Goal: Task Accomplishment & Management: Manage account settings

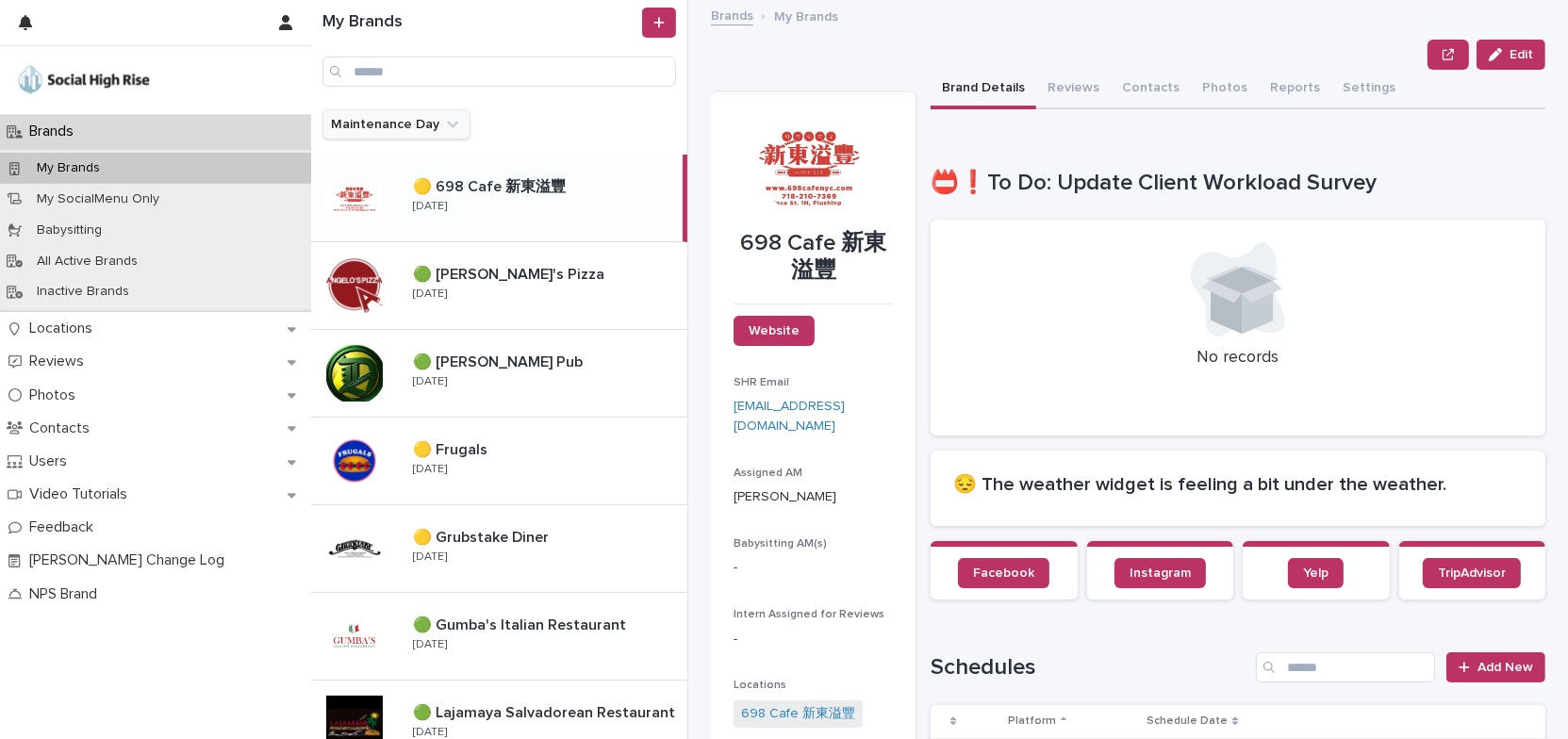
click at [447, 126] on icon "Maintenance Day" at bounding box center [452, 125] width 12 height 7
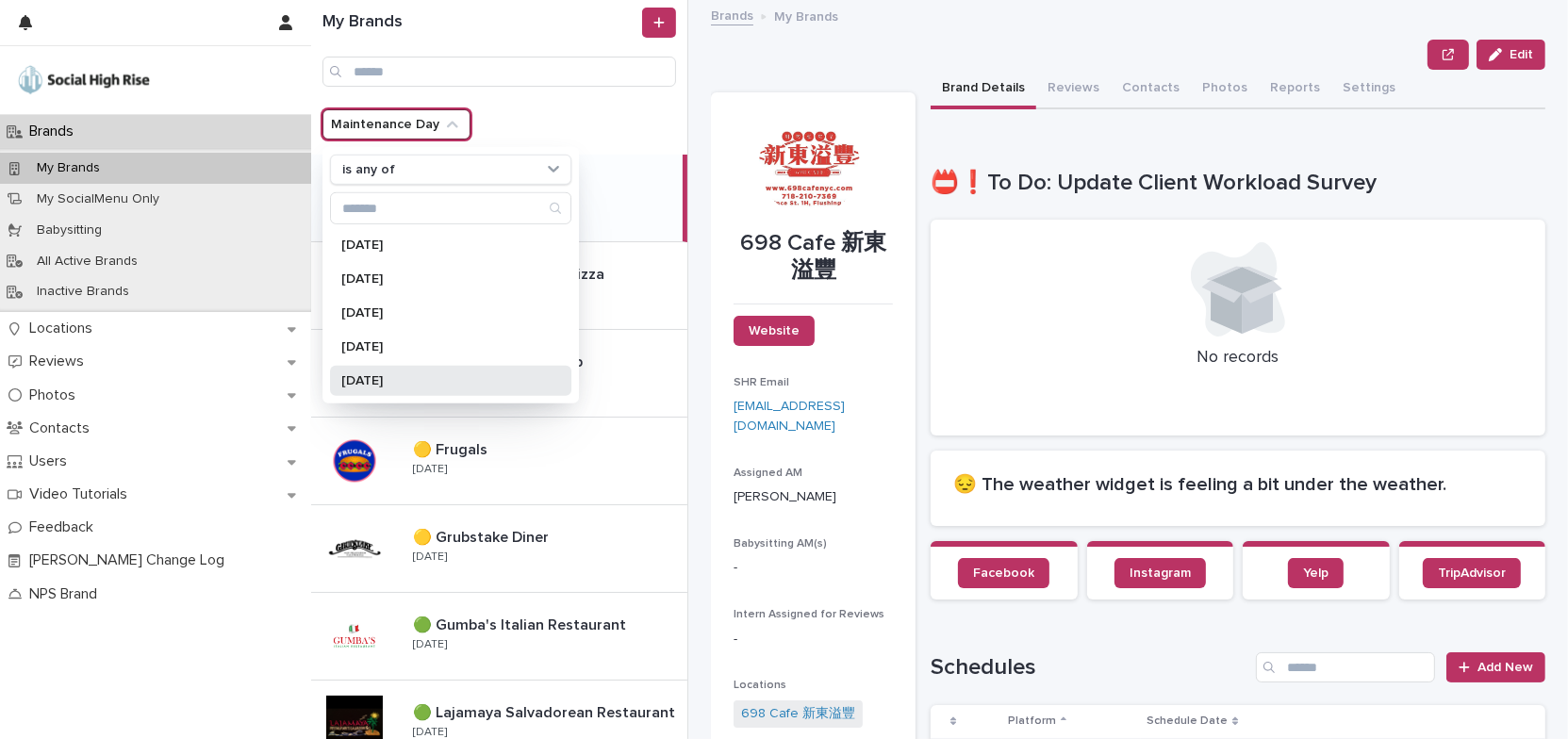
click at [420, 387] on div "[DATE]" at bounding box center [451, 380] width 242 height 30
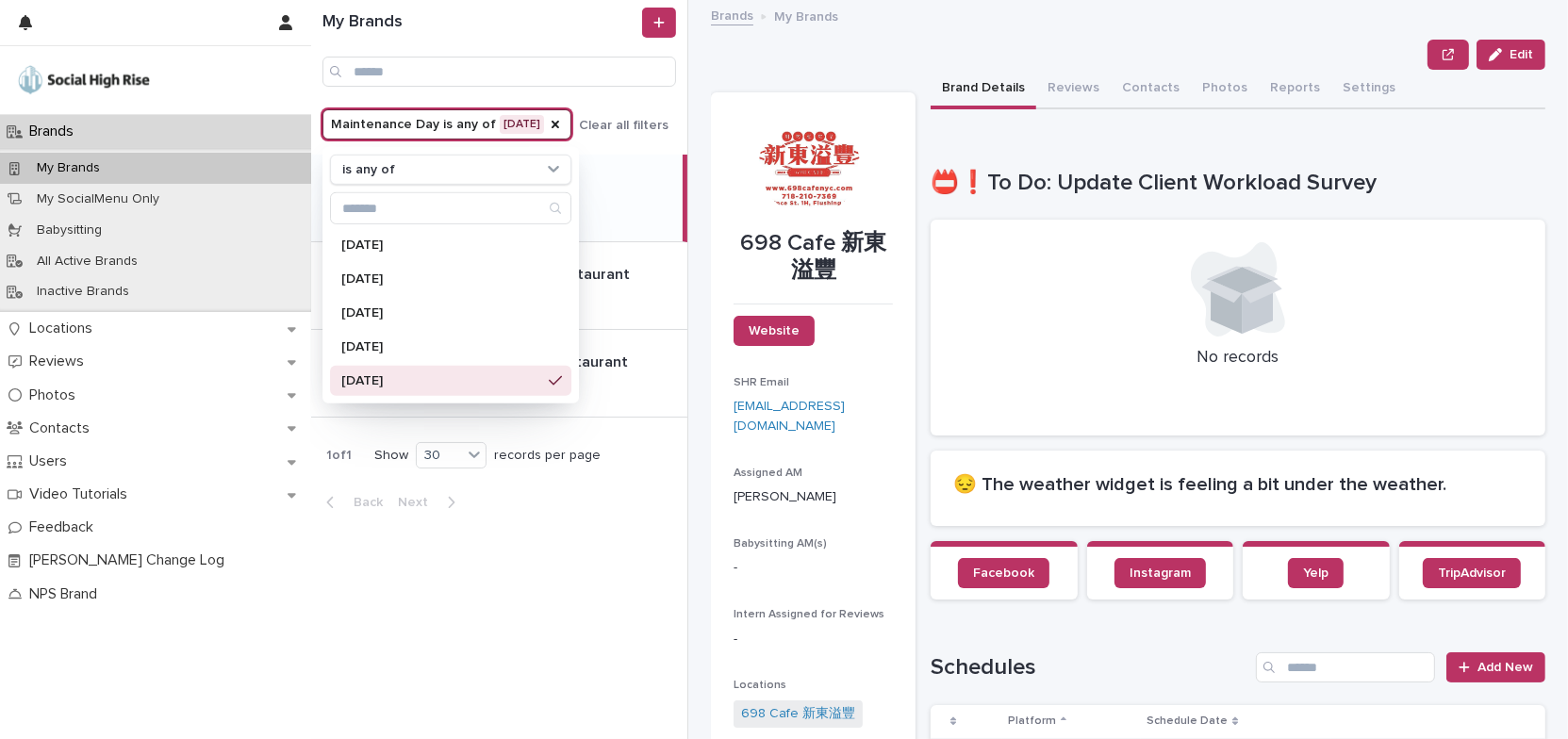
click at [789, 58] on div "Edit" at bounding box center [1128, 55] width 835 height 30
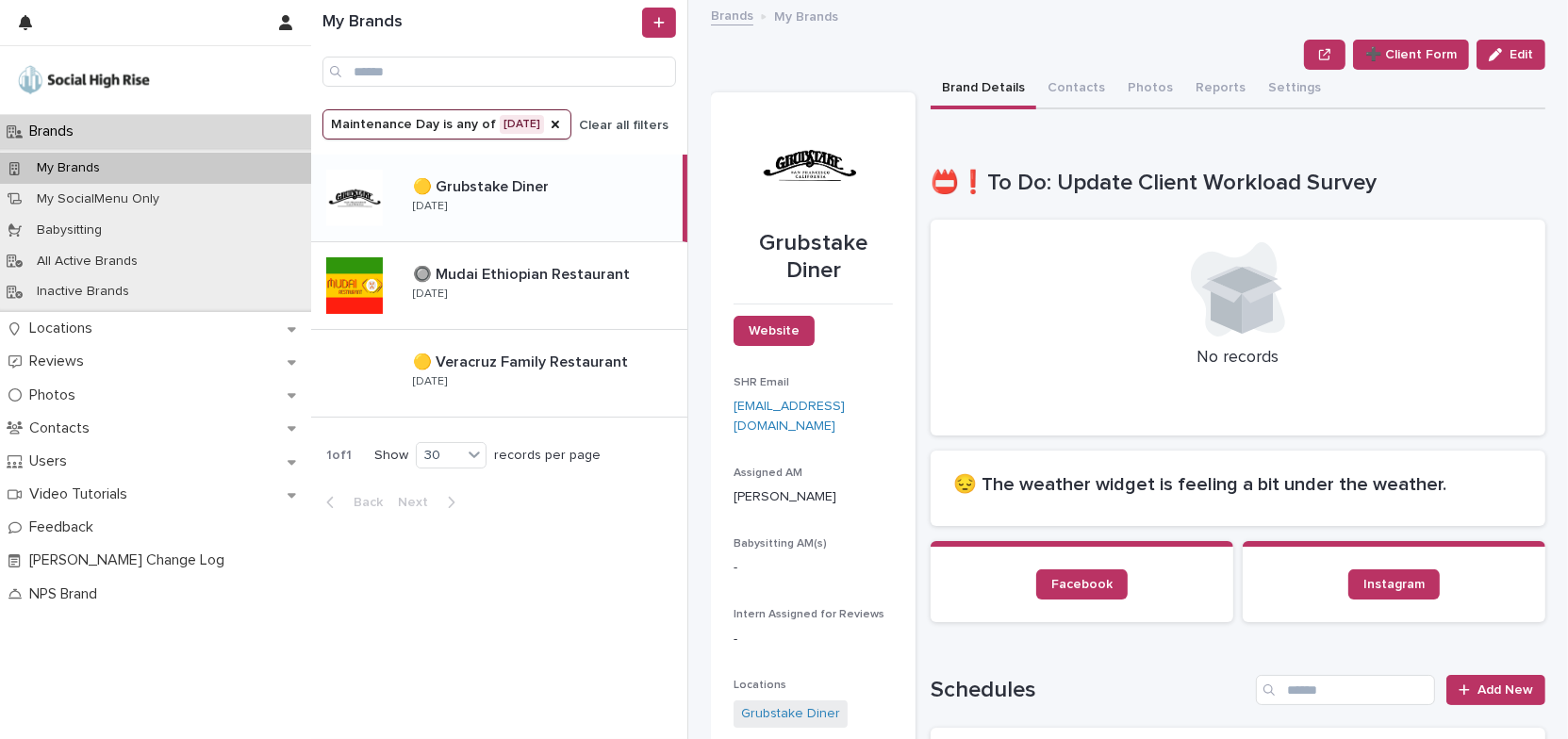
click at [552, 128] on icon "Maintenance Day" at bounding box center [556, 125] width 8 height 8
click at [448, 121] on icon "Maintenance Day" at bounding box center [452, 124] width 19 height 19
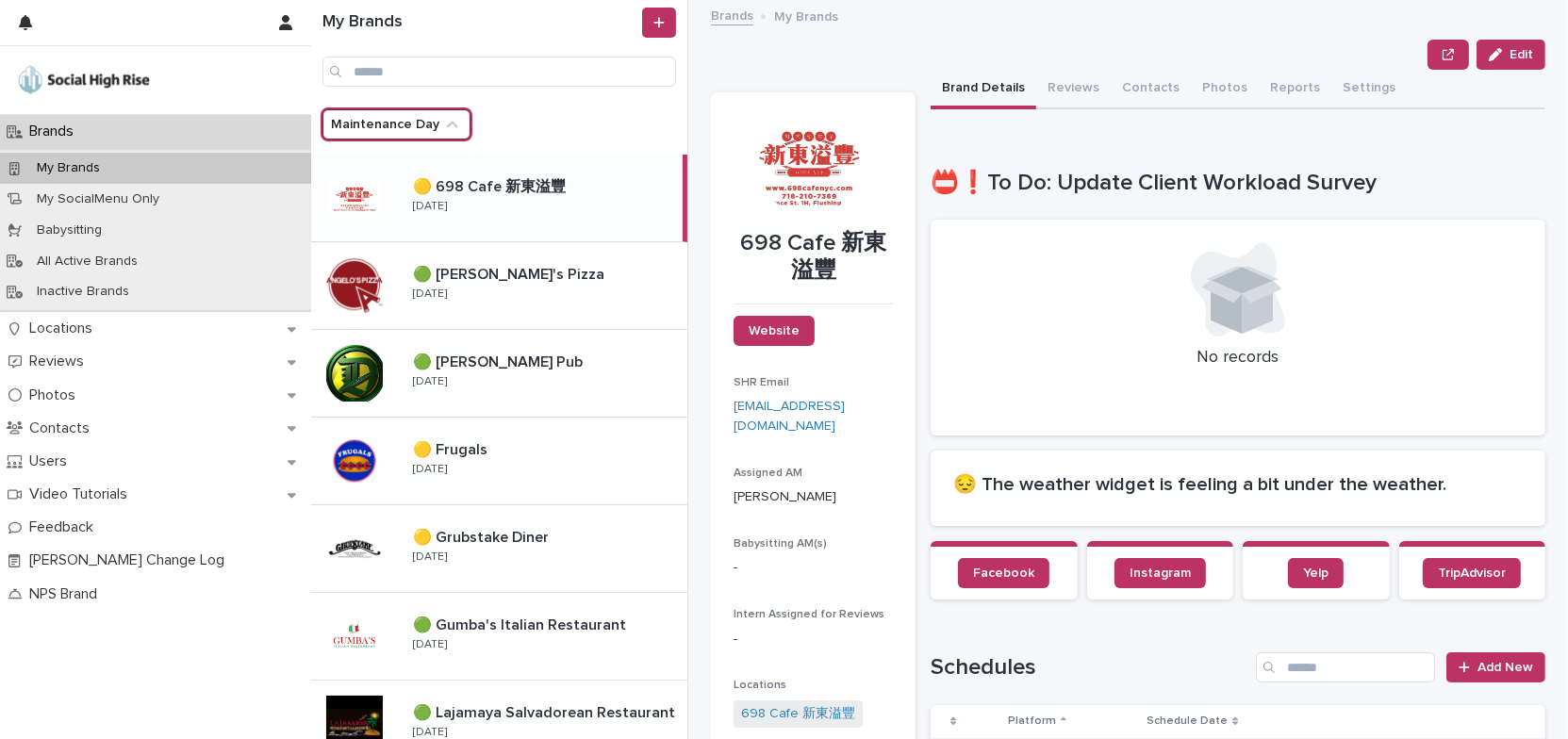
click at [448, 123] on icon "Maintenance Day" at bounding box center [452, 125] width 12 height 7
click at [448, 125] on icon "Maintenance Day" at bounding box center [452, 125] width 12 height 7
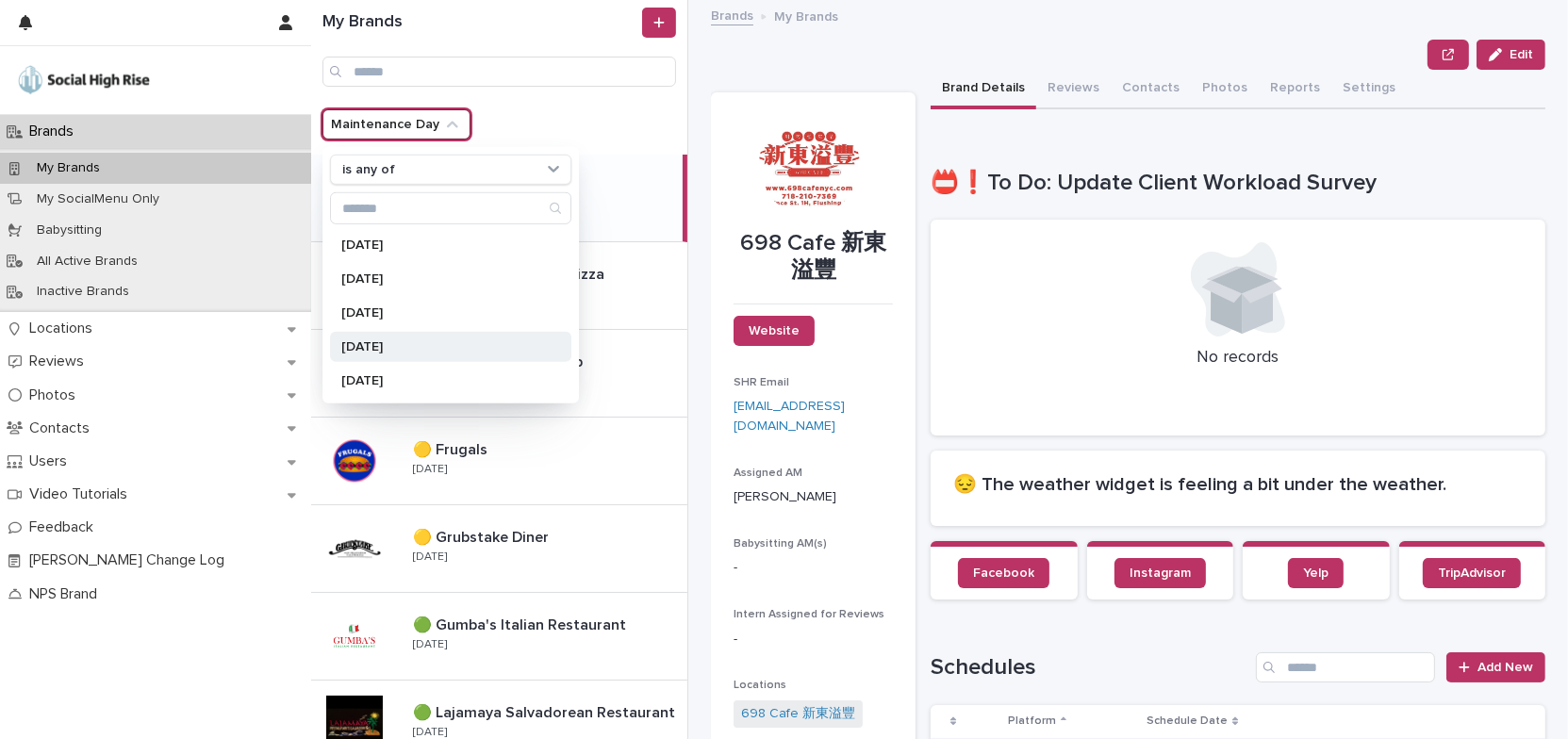
click at [423, 344] on p "[DATE]" at bounding box center [441, 347] width 200 height 14
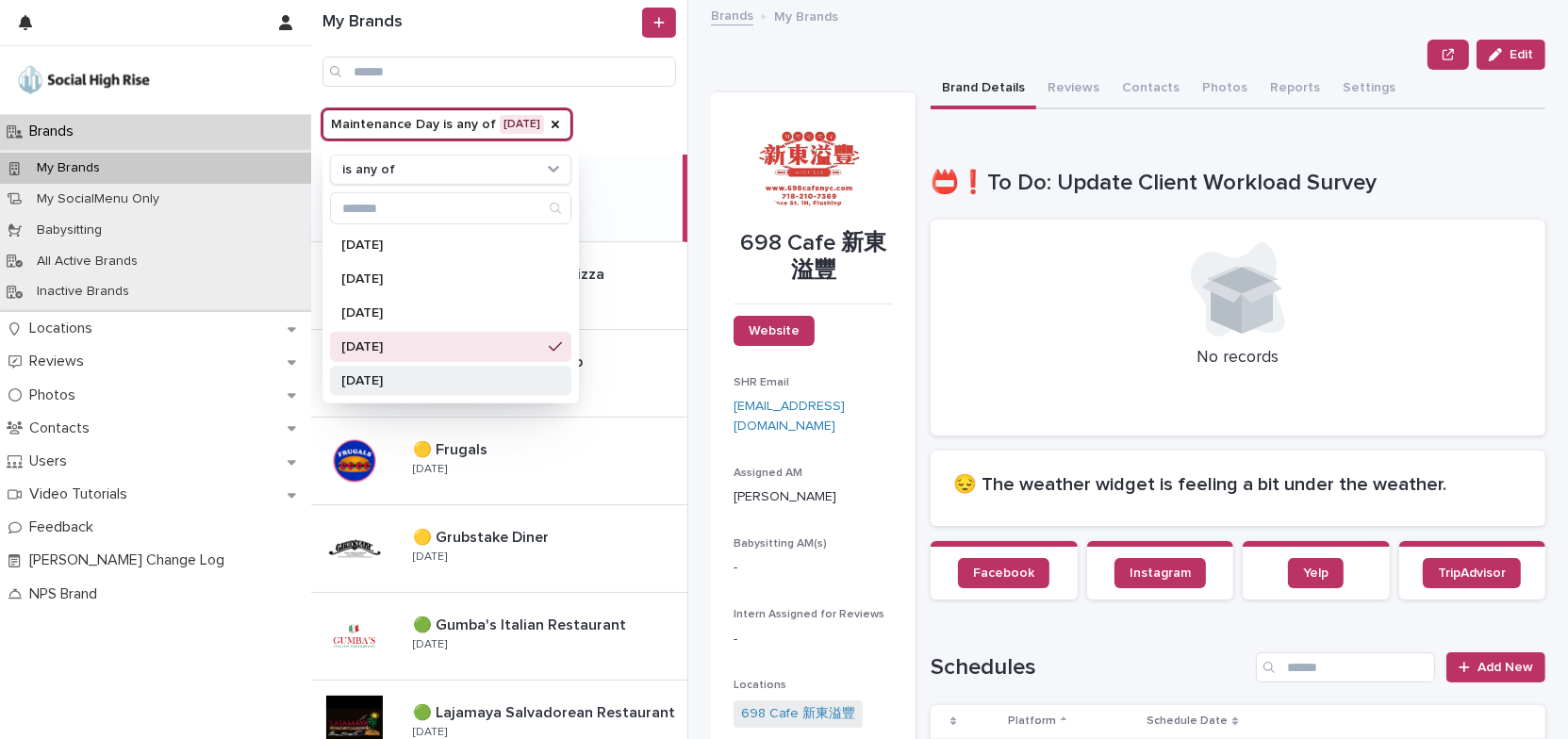
click at [422, 381] on p "[DATE]" at bounding box center [441, 381] width 200 height 14
click at [808, 62] on div "Edit" at bounding box center [1128, 55] width 835 height 30
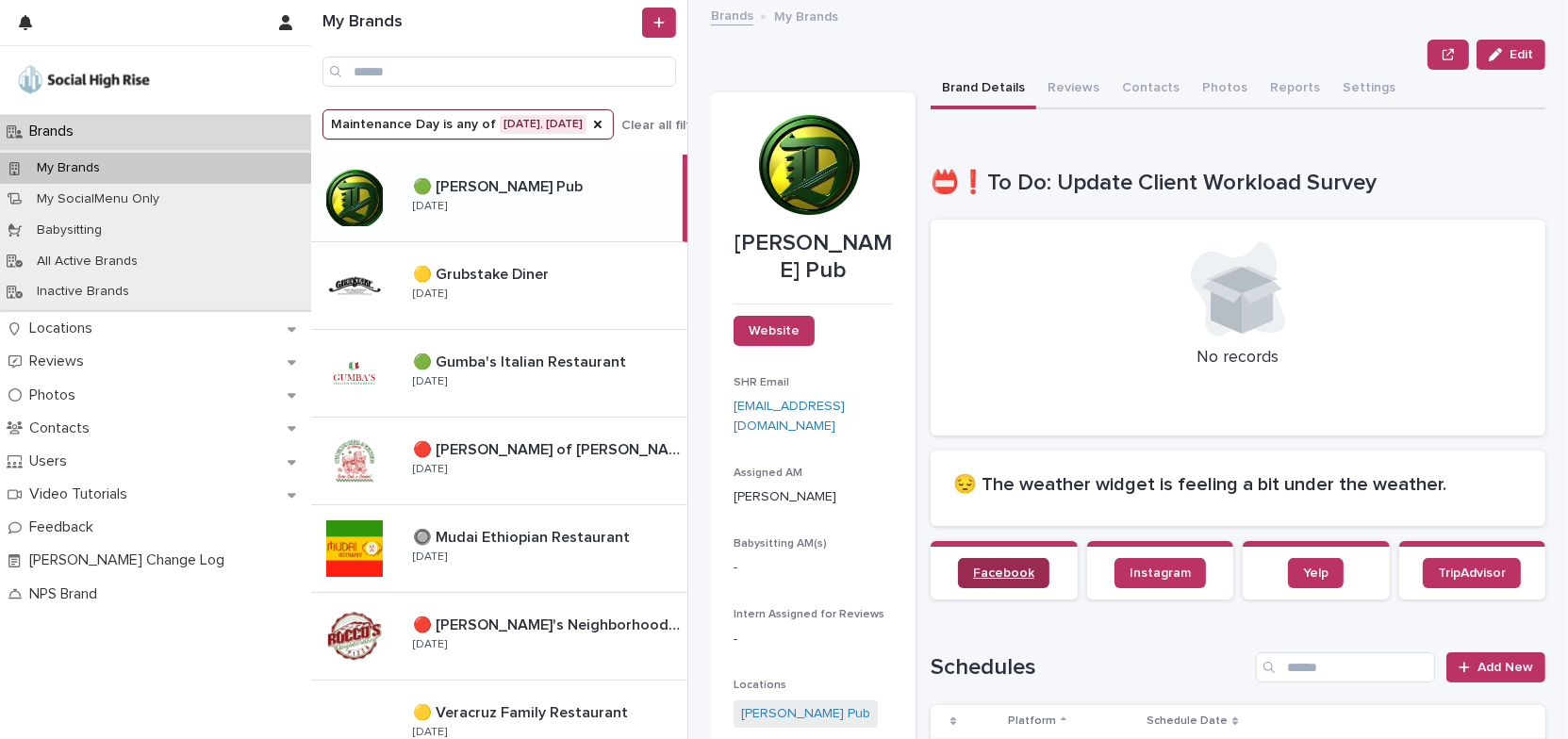
click at [991, 572] on span "Facebook" at bounding box center [1003, 573] width 61 height 14
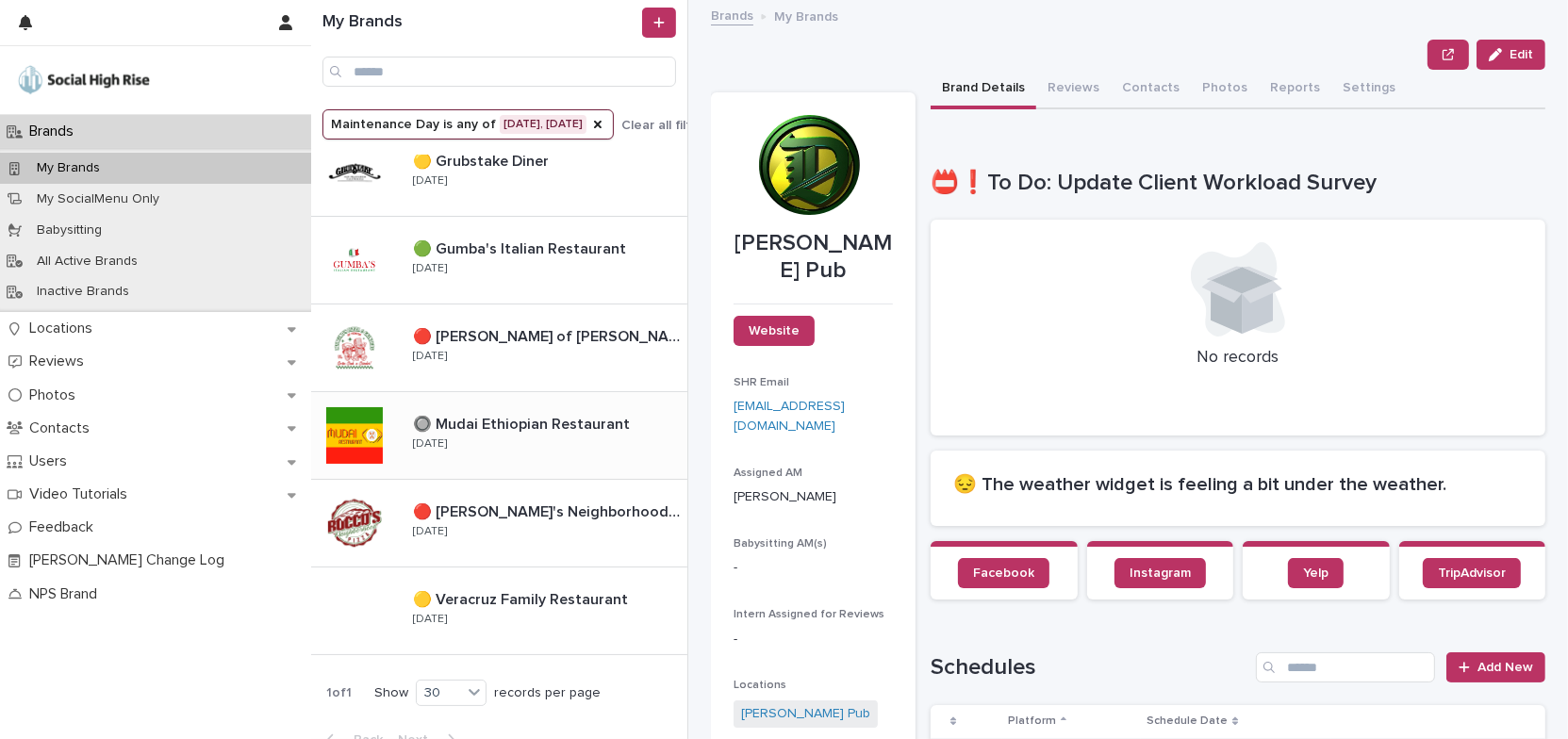
scroll to position [135, 0]
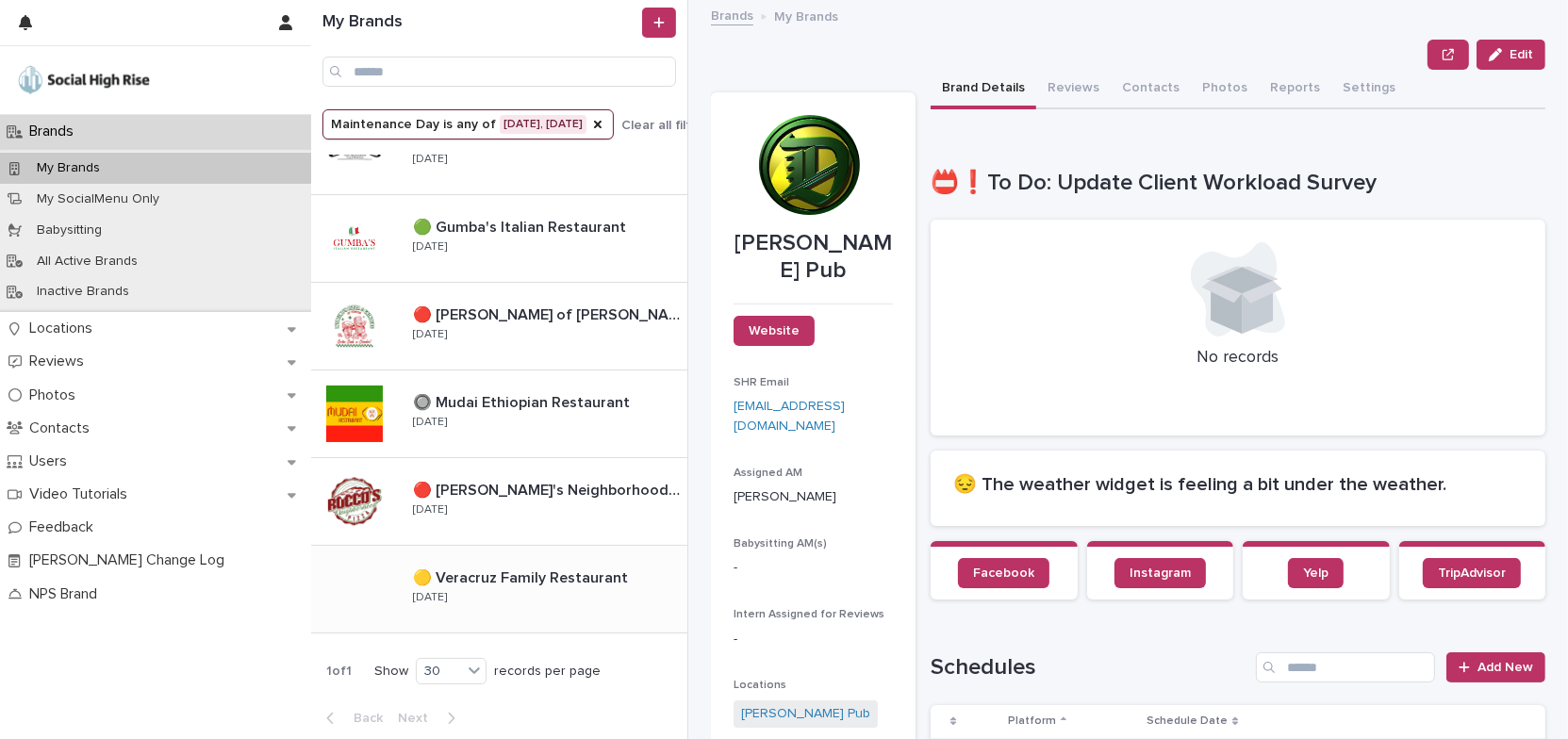
click at [534, 606] on div "🟡 Veracruz Family Restaurant 🟡 Veracruz Family Restaurant [DATE]" at bounding box center [542, 589] width 290 height 55
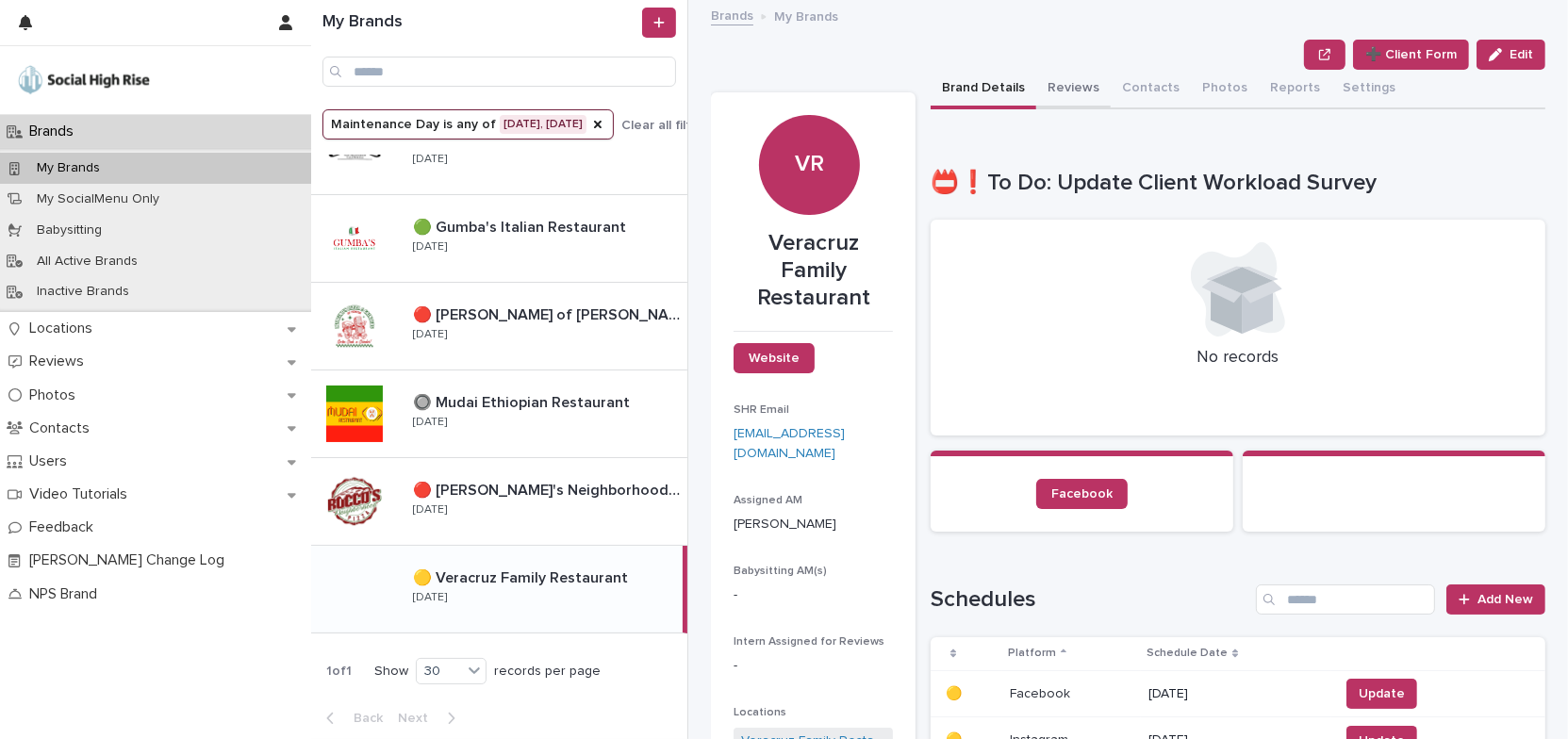
click at [1078, 84] on button "Reviews" at bounding box center [1074, 90] width 74 height 40
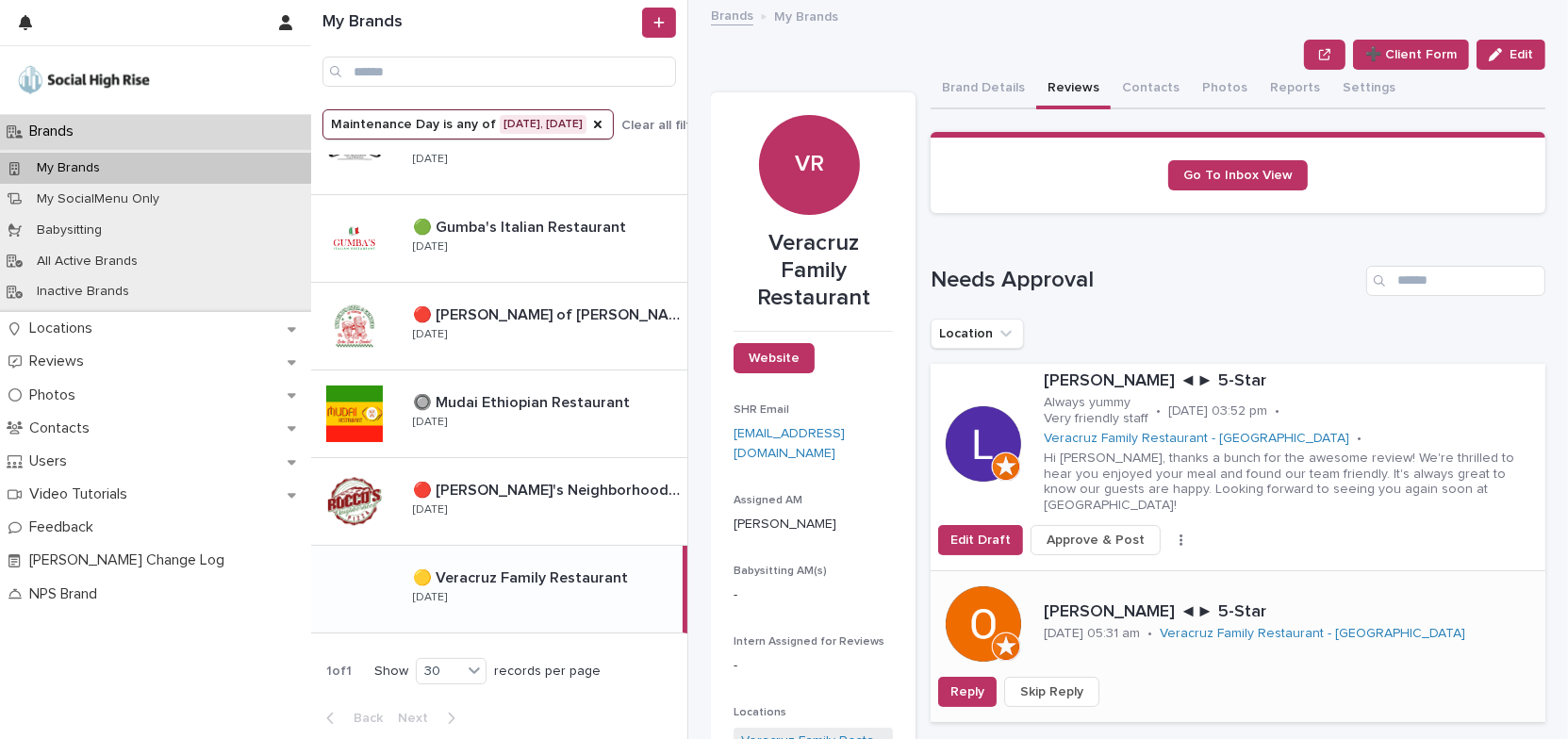
click at [1058, 682] on span "Skip Reply" at bounding box center [1052, 691] width 63 height 19
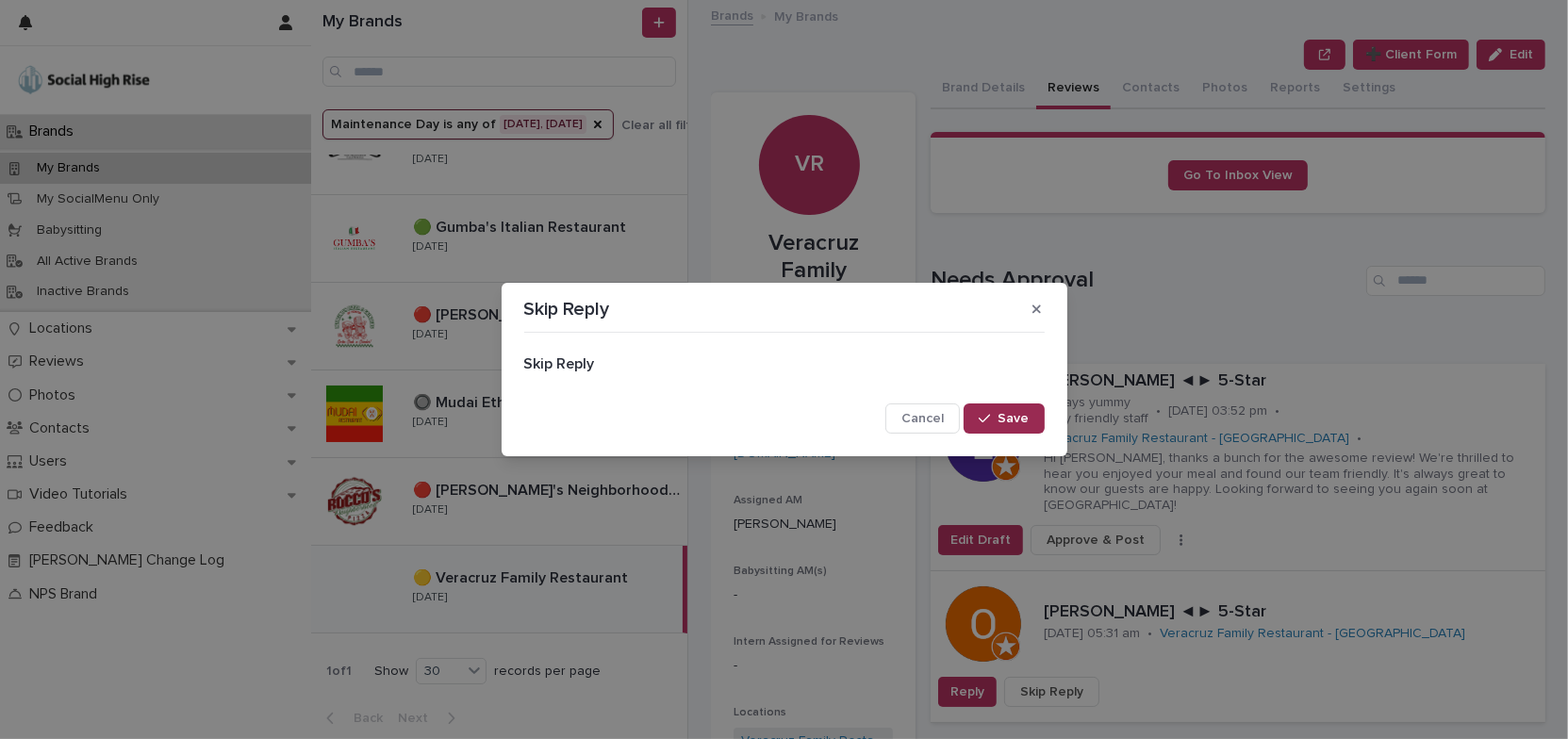
click at [1021, 422] on span "Save" at bounding box center [1014, 419] width 31 height 14
